Goal: Task Accomplishment & Management: Use online tool/utility

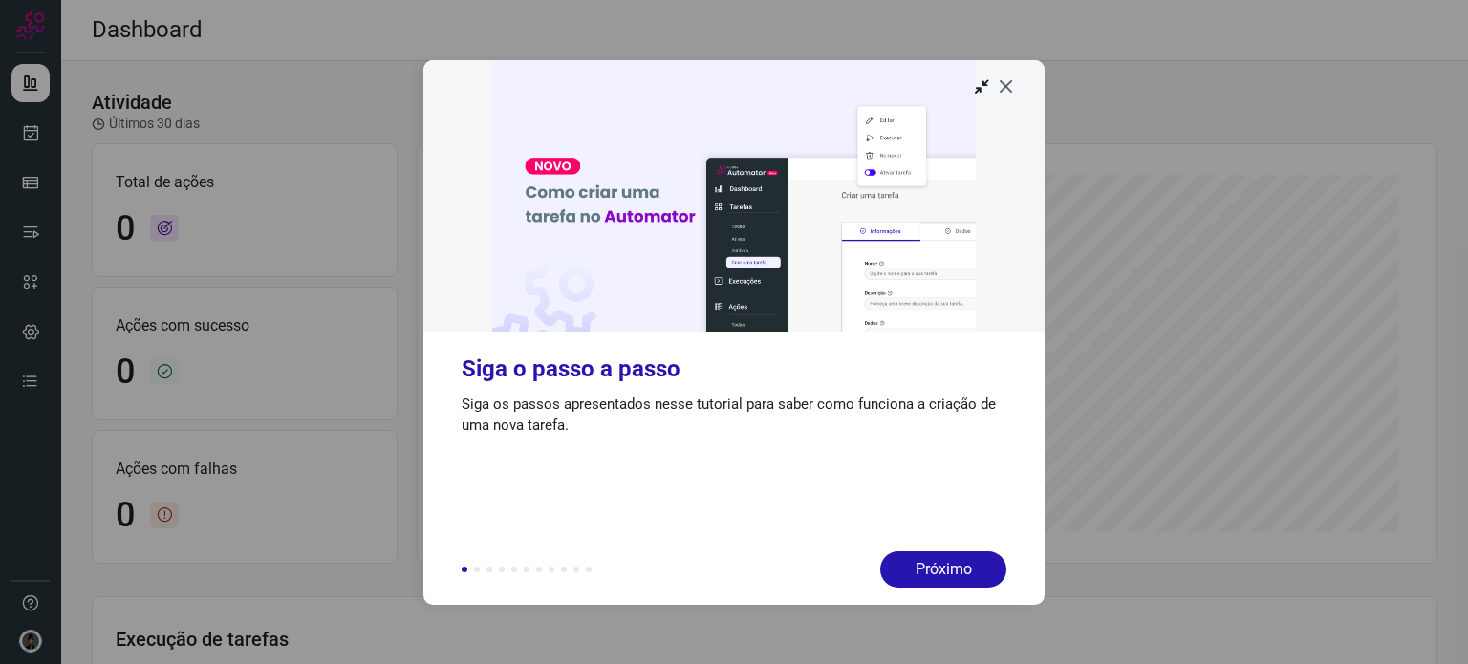
click at [1011, 87] on icon at bounding box center [1006, 85] width 19 height 19
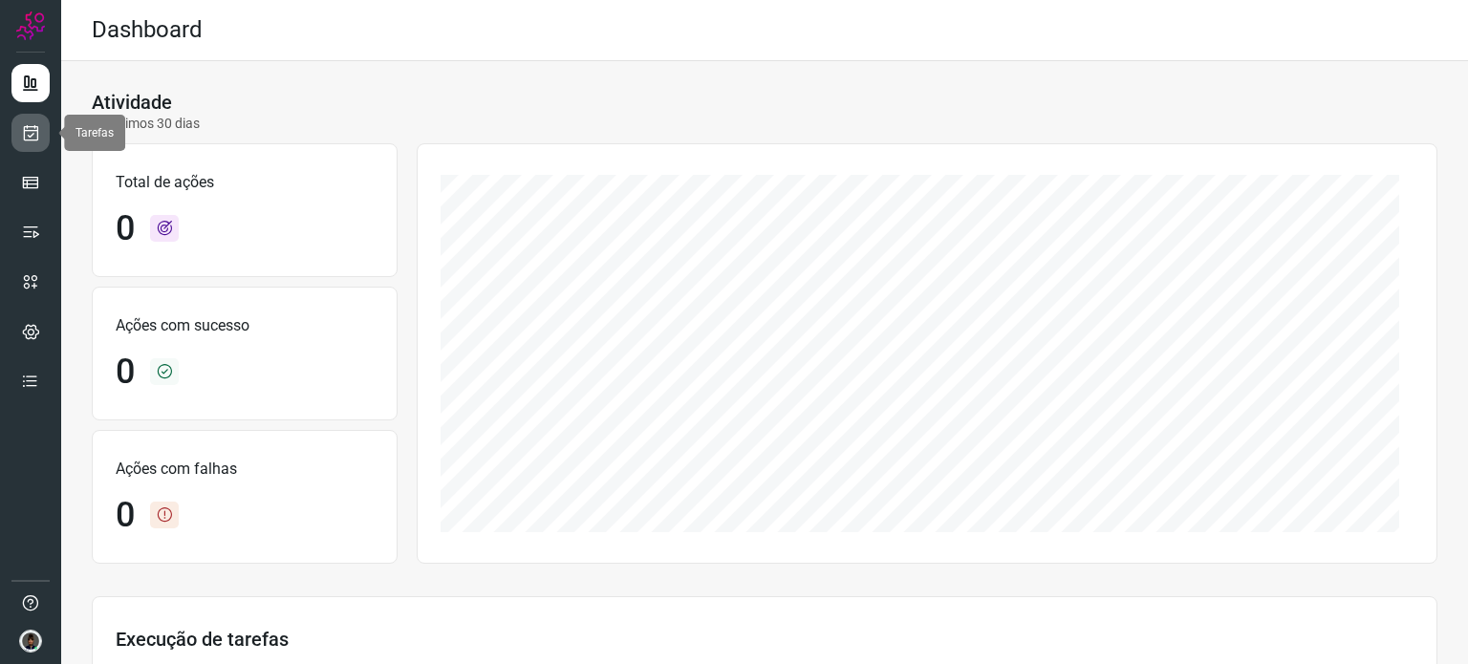
click at [30, 125] on icon at bounding box center [31, 132] width 20 height 19
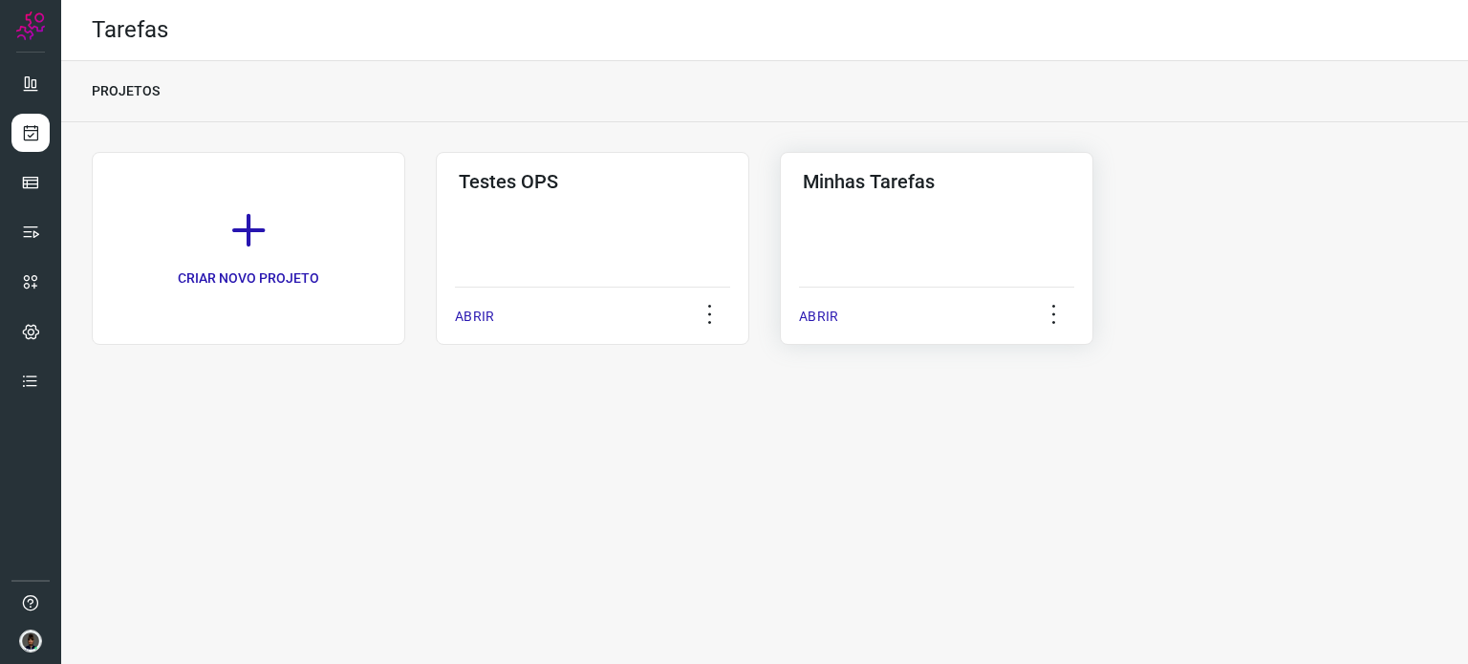
click at [948, 216] on div "Minhas Tarefas ABRIR" at bounding box center [936, 248] width 313 height 193
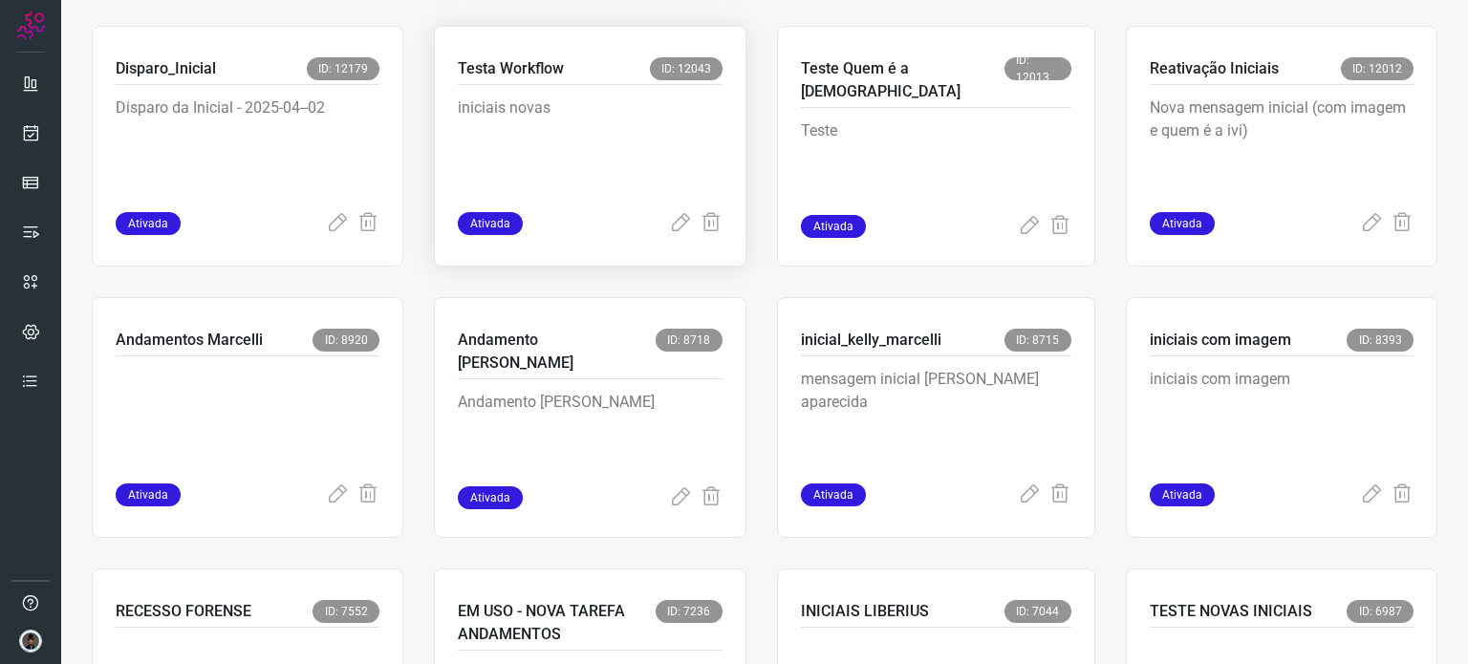
scroll to position [764, 0]
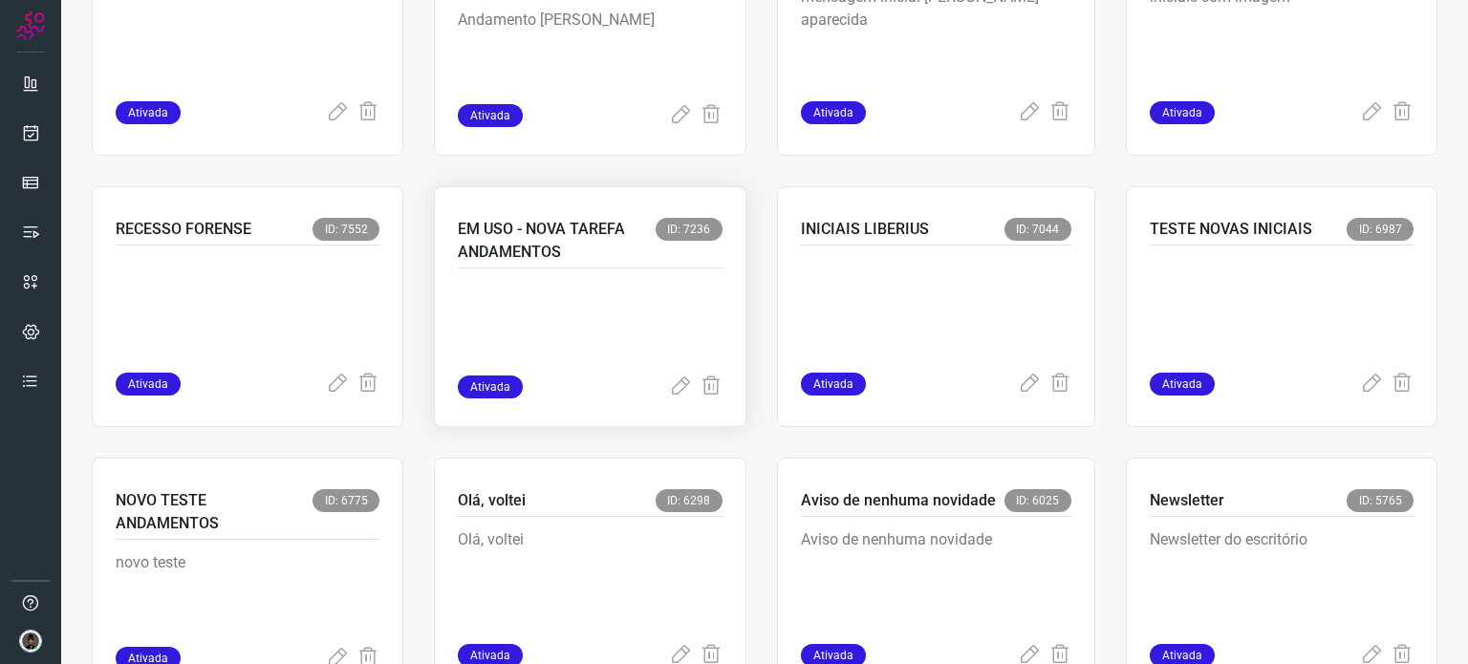
click at [597, 277] on div at bounding box center [590, 321] width 264 height 107
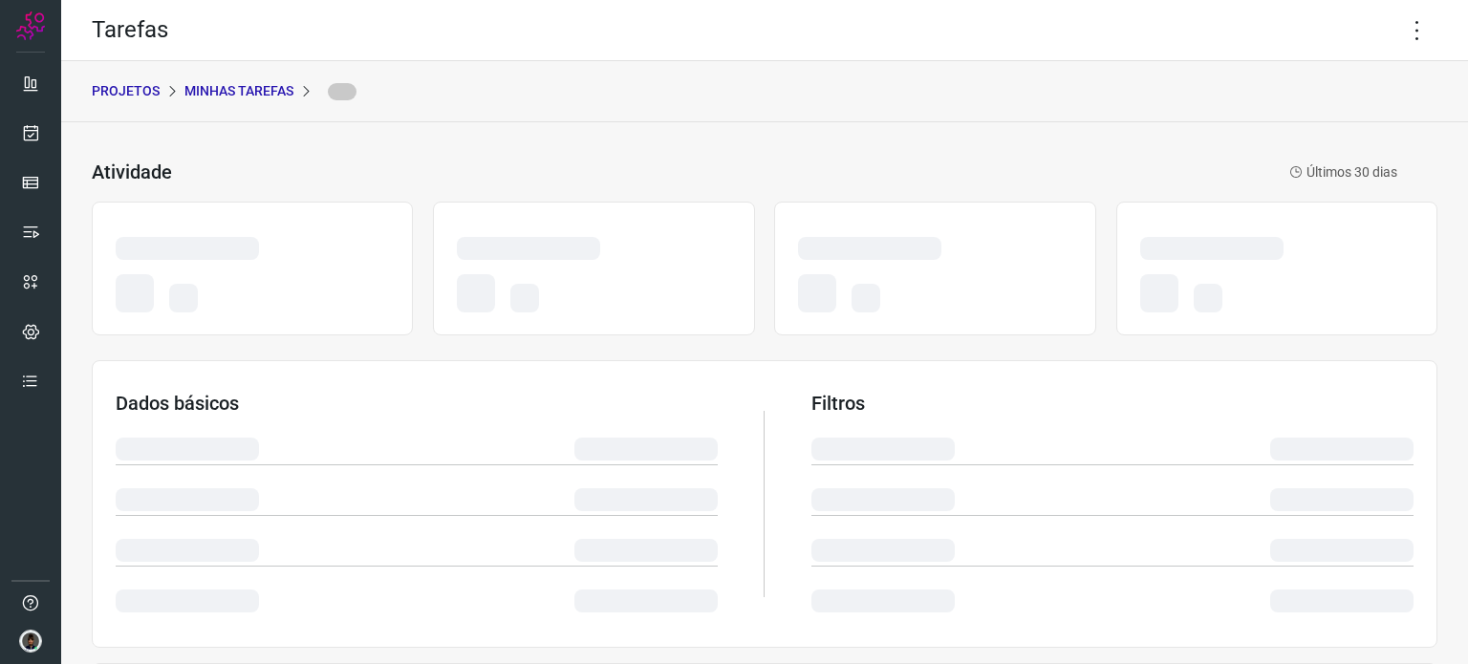
click at [233, 90] on p "Minhas Tarefas" at bounding box center [238, 91] width 109 height 20
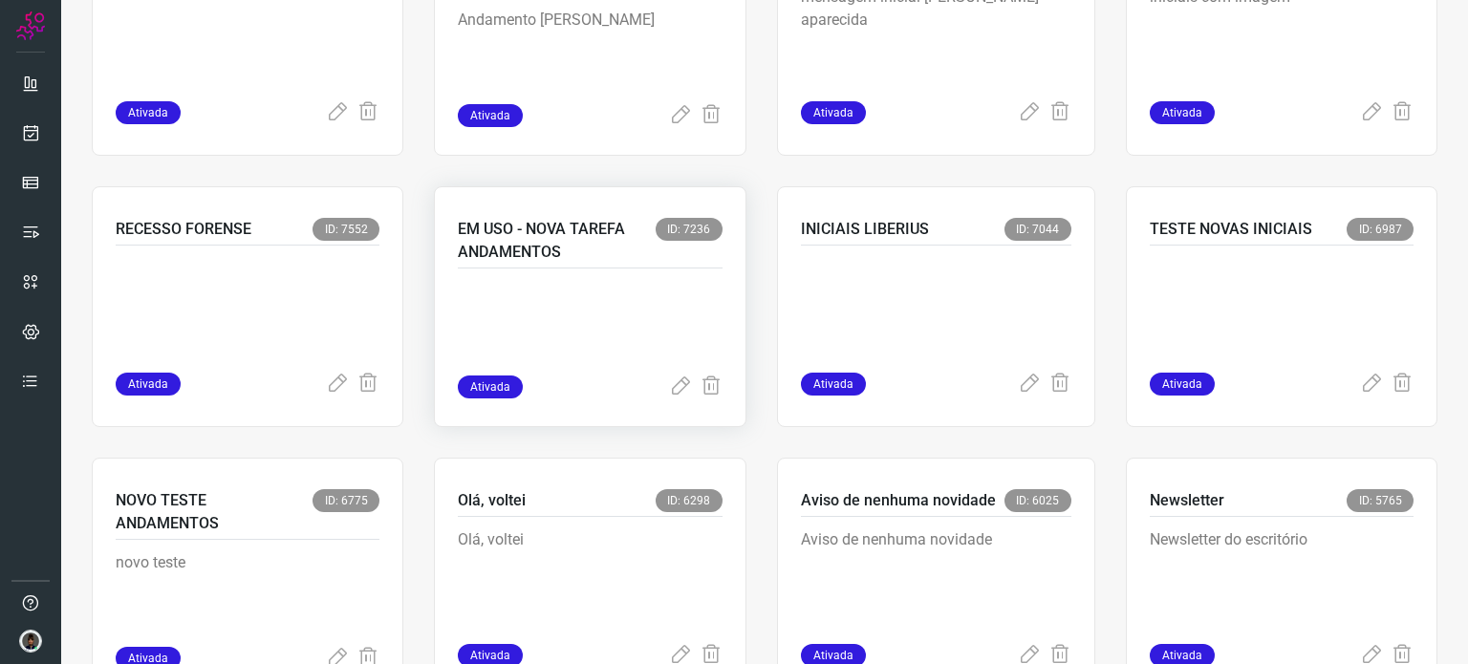
click at [562, 268] on div at bounding box center [590, 321] width 264 height 107
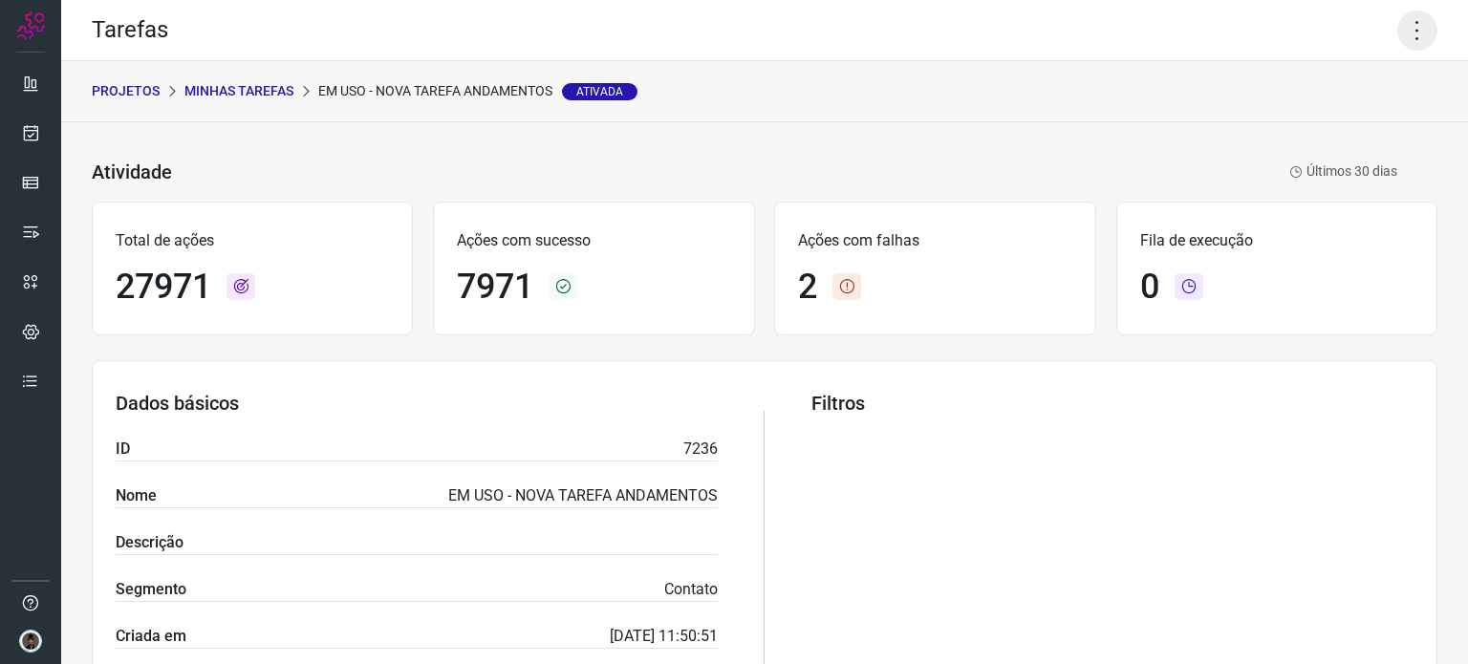
click at [1404, 38] on icon at bounding box center [1417, 31] width 40 height 40
click at [1324, 133] on li "Executar" at bounding box center [1335, 125] width 174 height 31
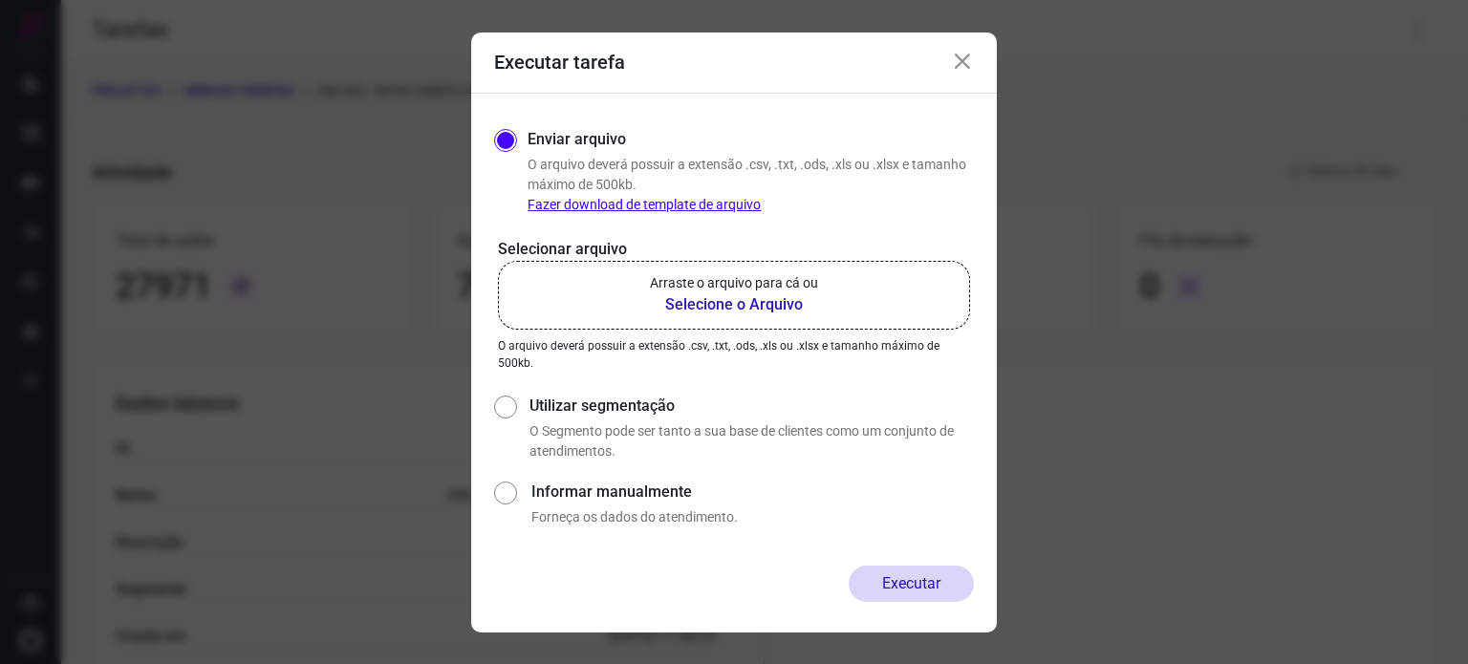
click at [774, 293] on b "Selecione o Arquivo" at bounding box center [734, 304] width 168 height 23
click at [0, 0] on input "Arraste o arquivo para cá ou Selecione o Arquivo" at bounding box center [0, 0] width 0 height 0
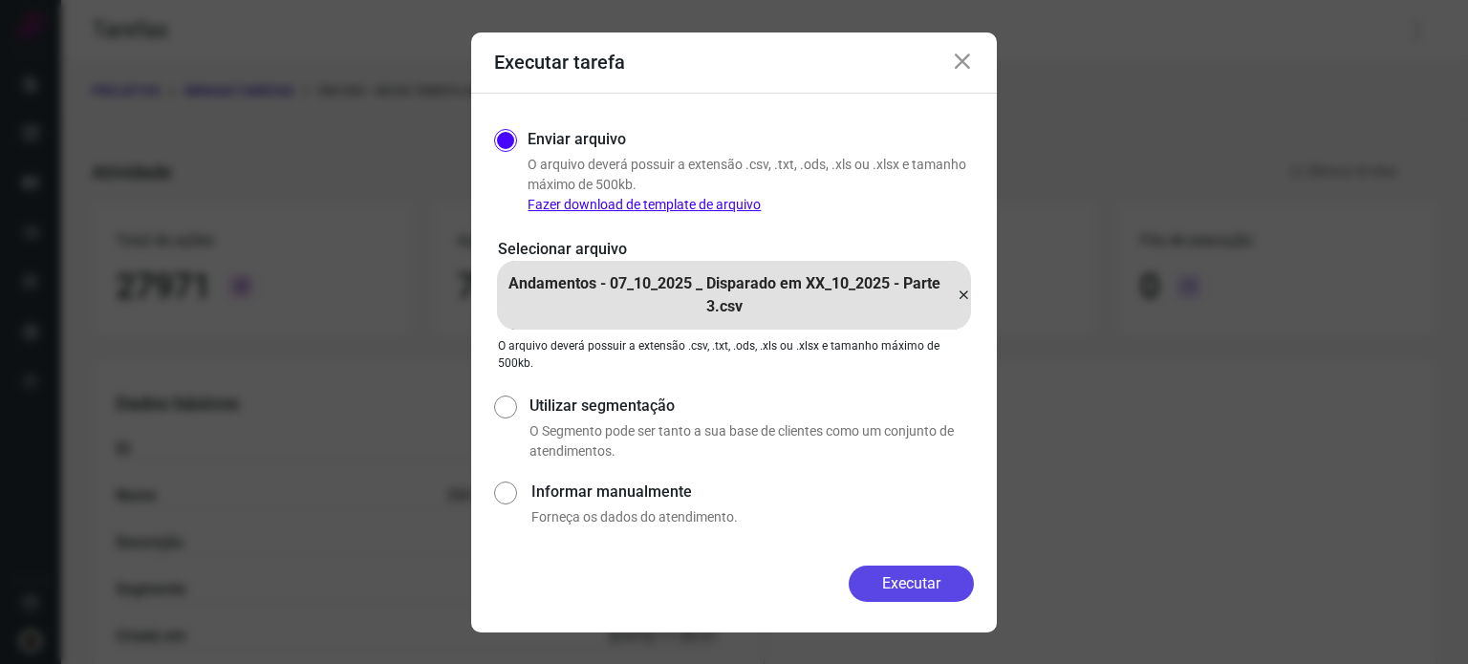
click at [894, 584] on button "Executar" at bounding box center [910, 584] width 125 height 36
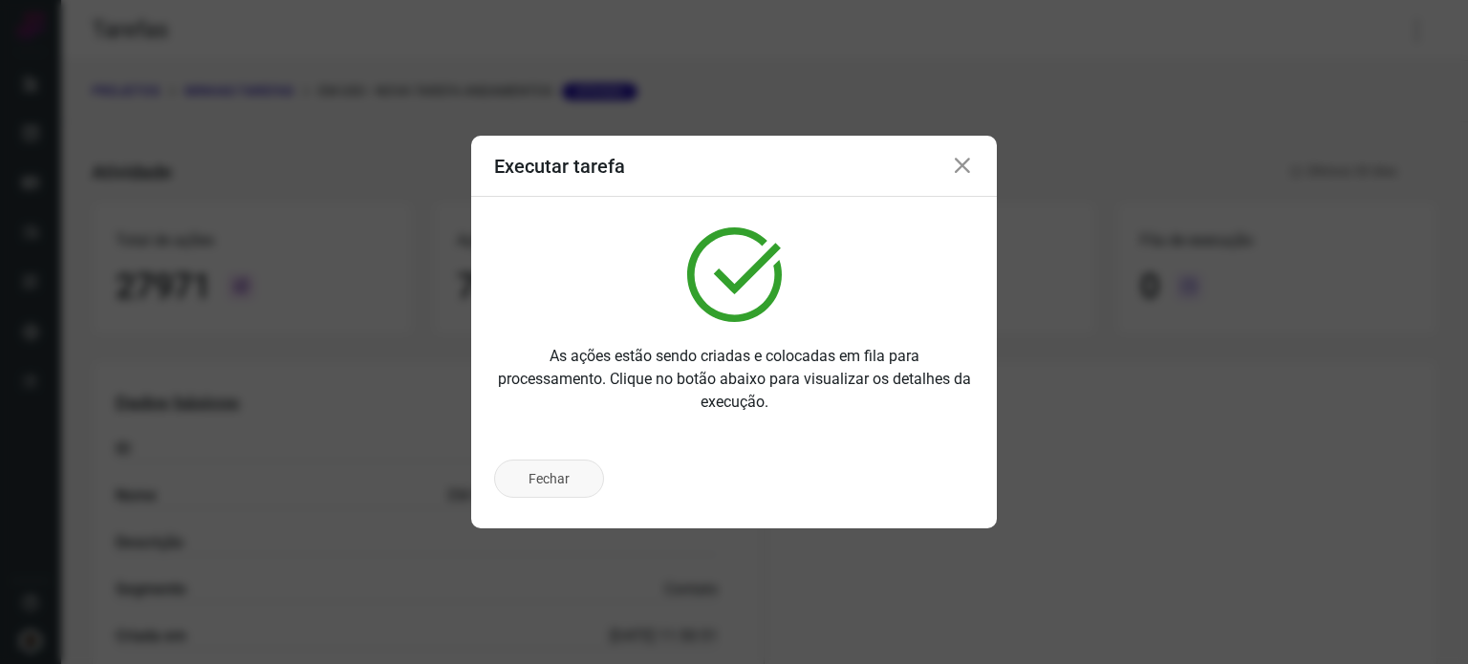
click at [547, 477] on button "Fechar" at bounding box center [549, 479] width 110 height 38
